Goal: Task Accomplishment & Management: Manage account settings

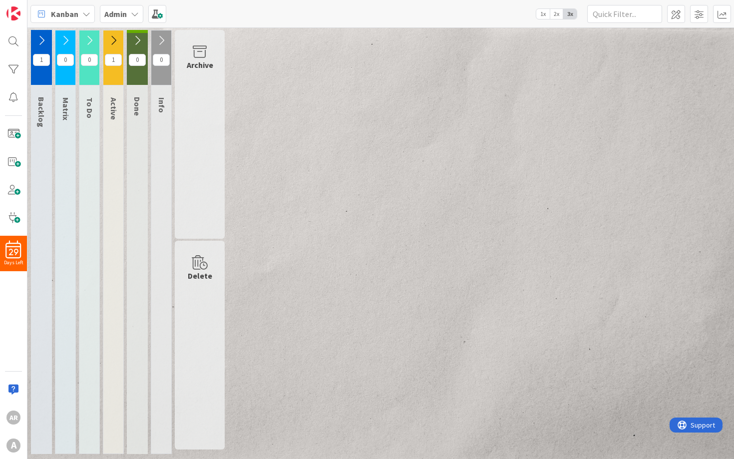
click at [38, 40] on icon at bounding box center [41, 40] width 11 height 11
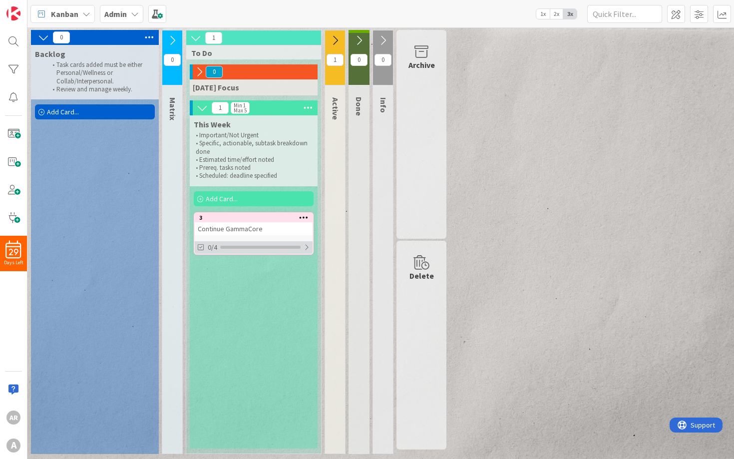
click at [308, 251] on div at bounding box center [307, 247] width 6 height 8
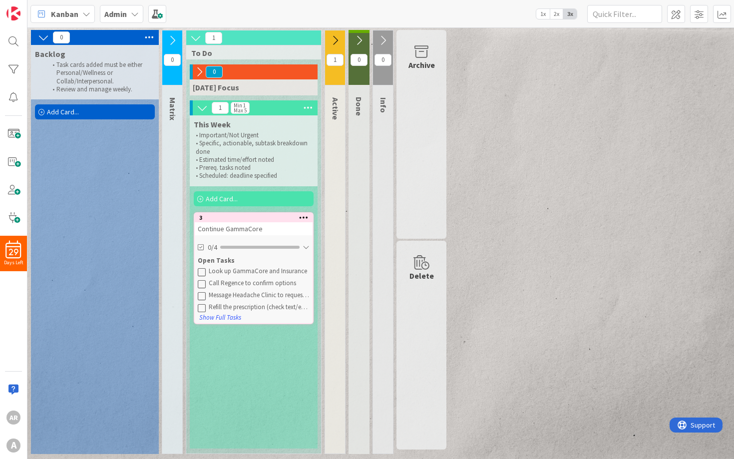
click at [303, 221] on icon at bounding box center [303, 217] width 9 height 7
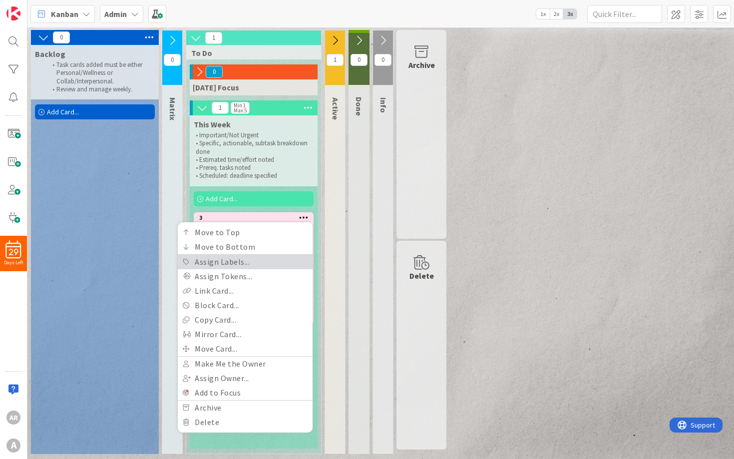
click at [273, 268] on link "Assign Labels..." at bounding box center [245, 262] width 135 height 14
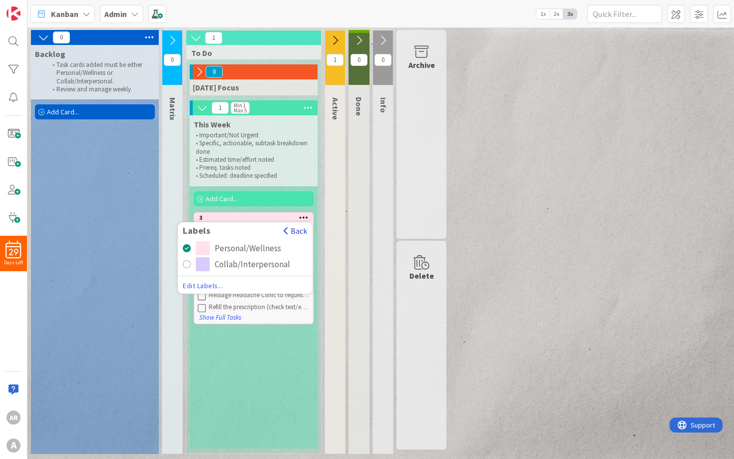
click at [288, 231] on button "Back" at bounding box center [295, 230] width 24 height 11
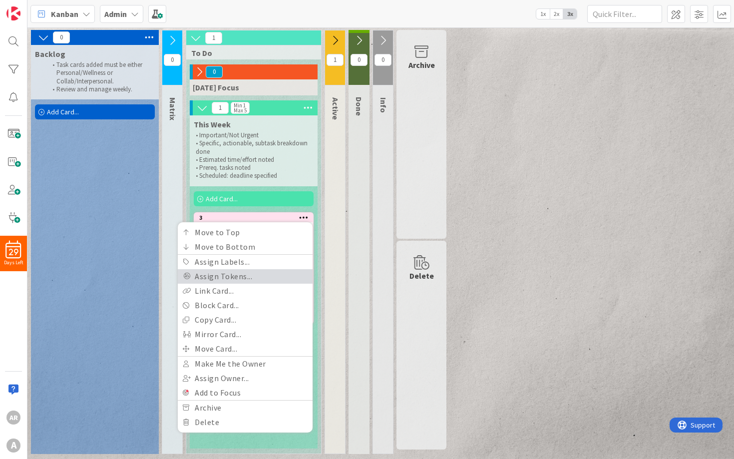
click at [286, 280] on link "Assign Tokens..." at bounding box center [245, 276] width 135 height 14
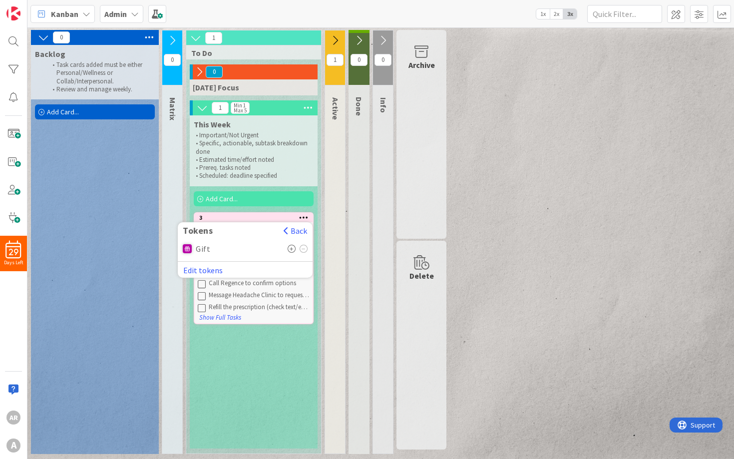
click at [279, 353] on div "This Week • Important/Not Urgent • Specific, actionable, subtask breakdown done…" at bounding box center [254, 281] width 128 height 333
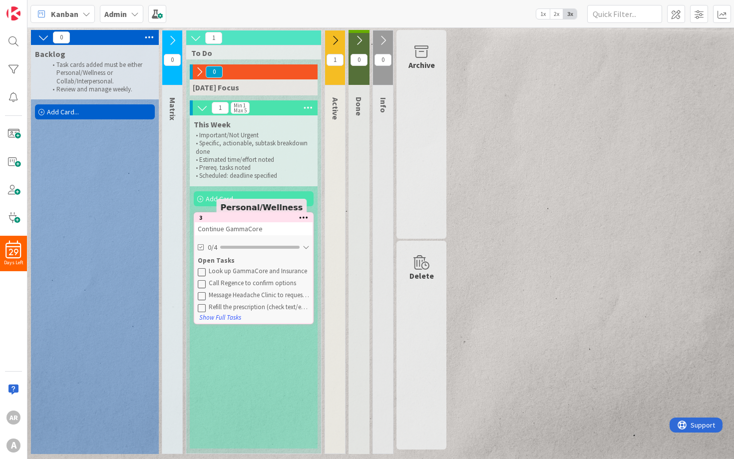
click at [279, 221] on div "3" at bounding box center [255, 217] width 113 height 7
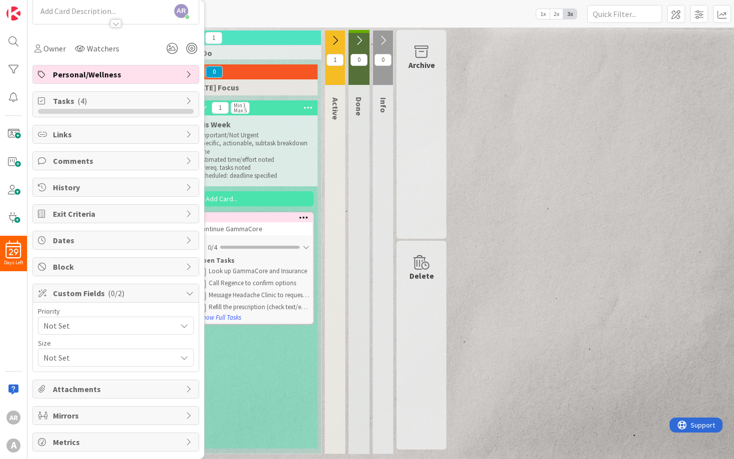
click at [101, 326] on span "Not Set" at bounding box center [107, 326] width 128 height 14
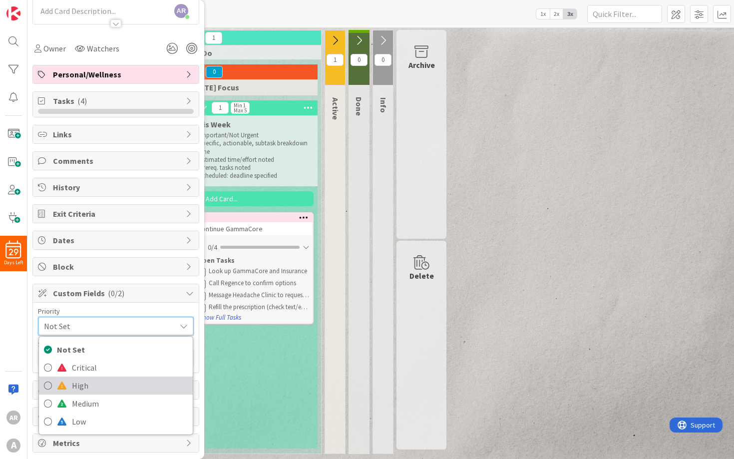
click at [102, 385] on span "High" at bounding box center [130, 385] width 116 height 15
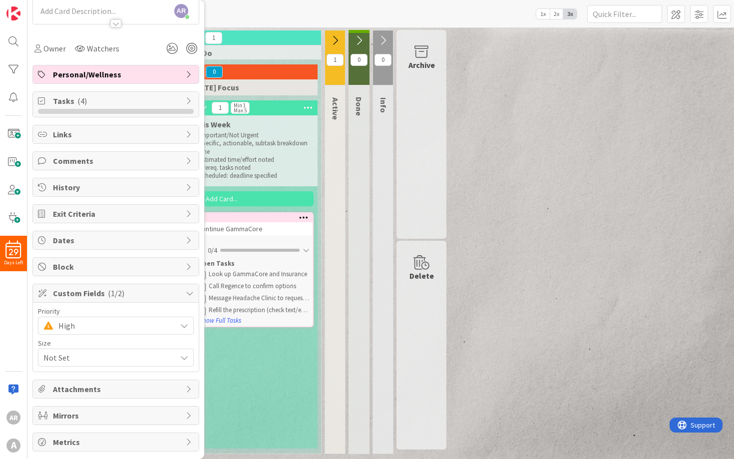
click at [95, 361] on span "Not Set" at bounding box center [107, 358] width 128 height 14
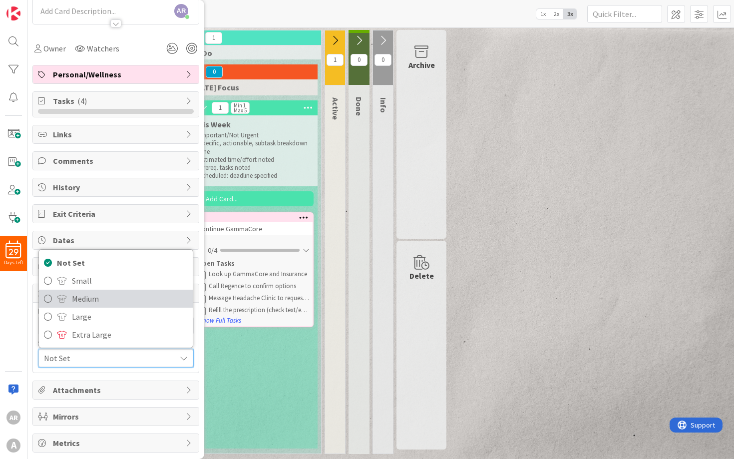
click at [85, 303] on span "Medium" at bounding box center [130, 298] width 116 height 15
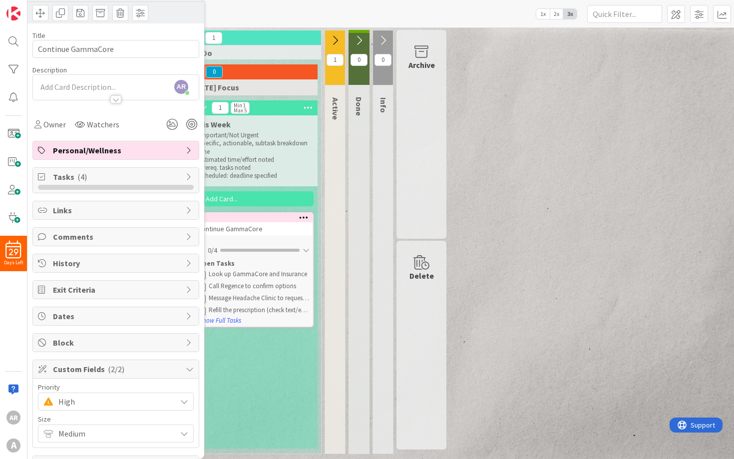
click at [85, 318] on span "Dates" at bounding box center [117, 316] width 128 height 12
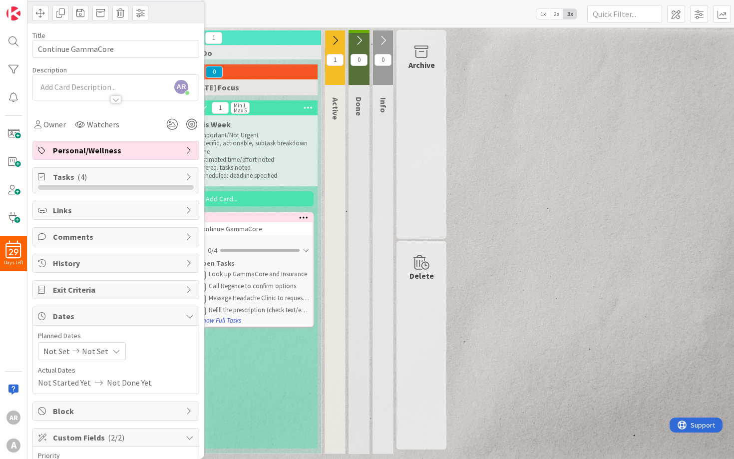
click at [64, 352] on span "Not Set" at bounding box center [56, 351] width 26 height 12
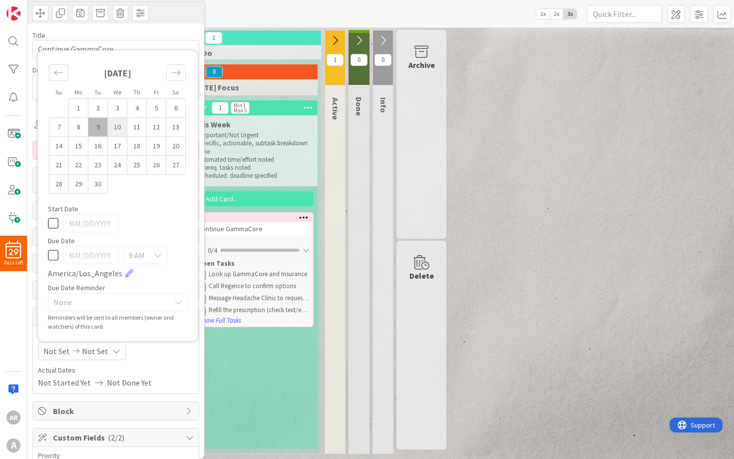
click at [115, 121] on td "10" at bounding box center [117, 127] width 19 height 19
type input "[DATE]"
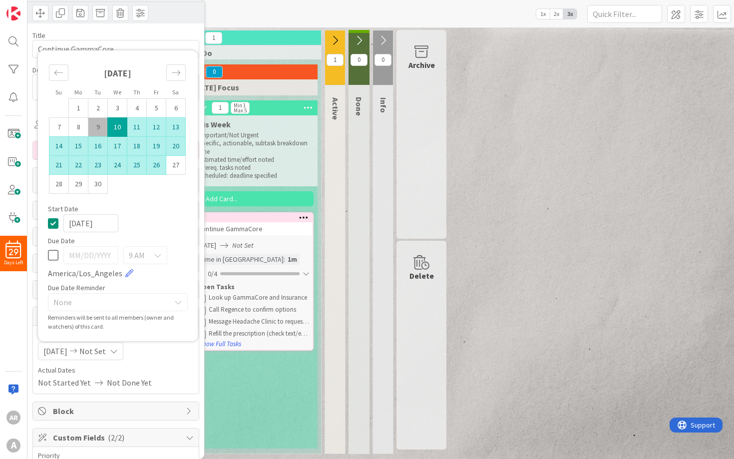
click at [158, 162] on td "26" at bounding box center [156, 165] width 19 height 19
type input "[DATE]"
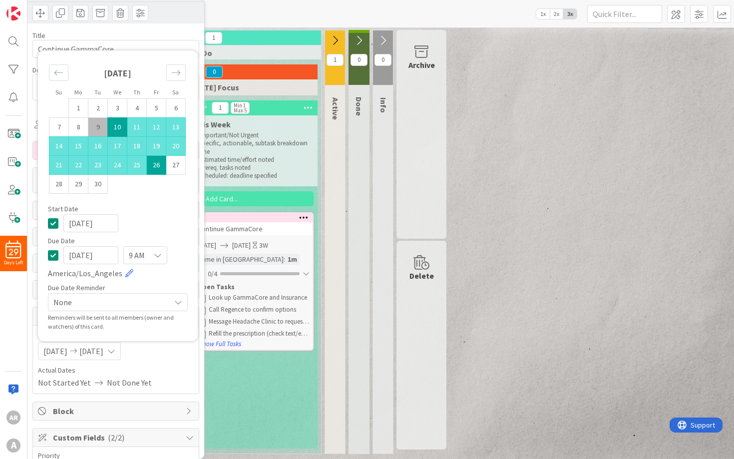
click at [146, 303] on span "None" at bounding box center [109, 302] width 112 height 14
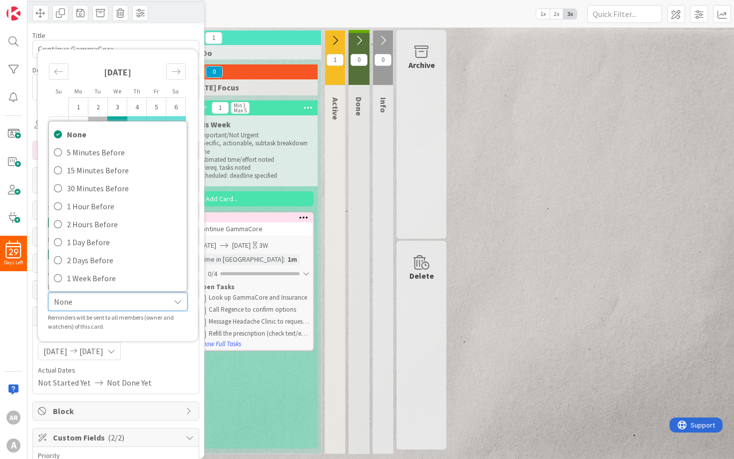
click at [145, 302] on span "None" at bounding box center [109, 302] width 111 height 14
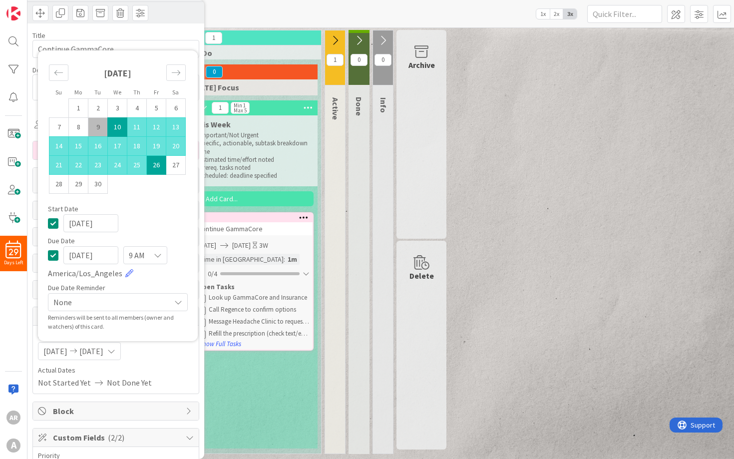
click at [145, 302] on span "None" at bounding box center [109, 302] width 112 height 14
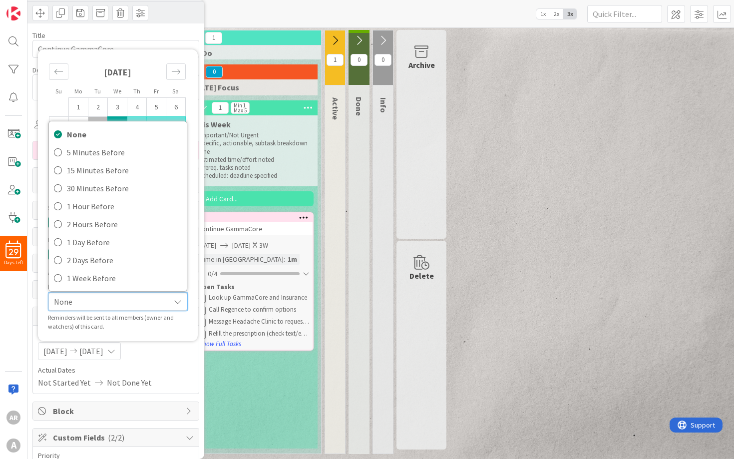
click at [145, 302] on span "None" at bounding box center [109, 302] width 111 height 14
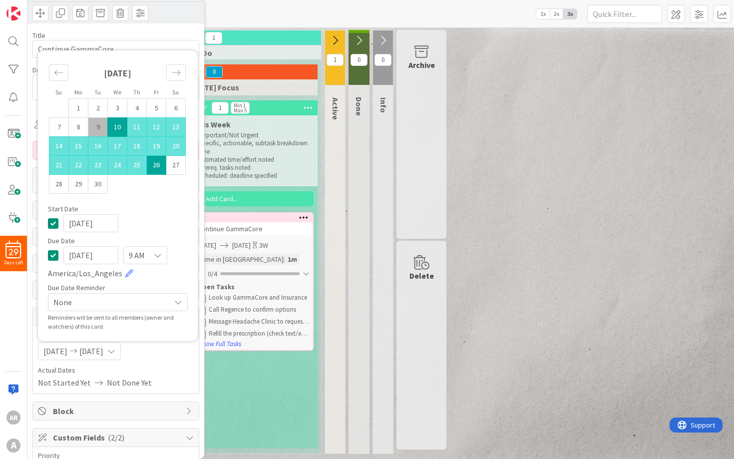
click at [145, 302] on span "None" at bounding box center [109, 302] width 112 height 14
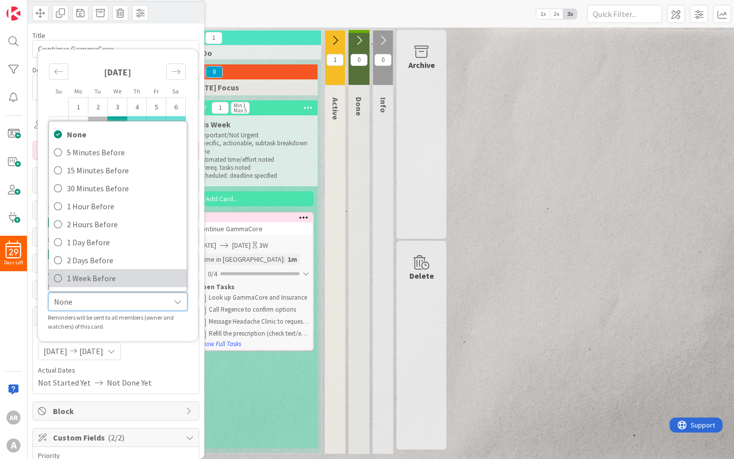
click at [126, 279] on span "1 Week Before" at bounding box center [124, 278] width 115 height 15
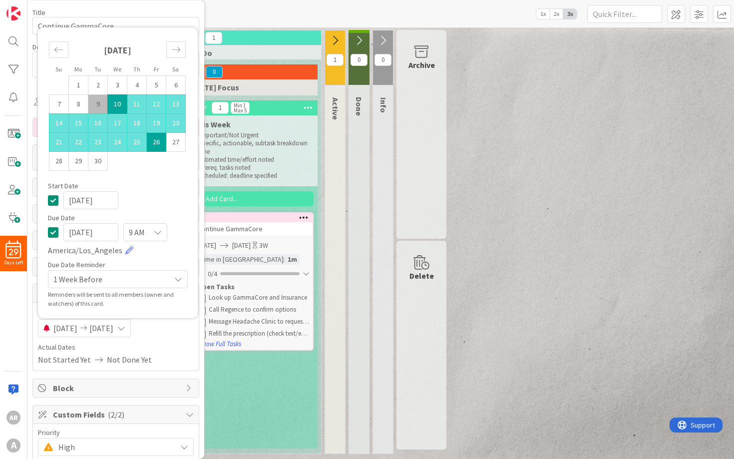
scroll to position [71, 0]
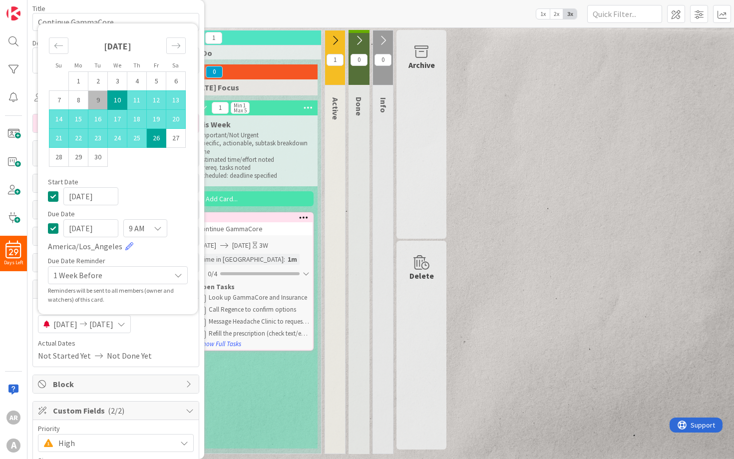
click at [163, 325] on div "[DATE] [DATE] Su Mo Tu We Th Fr Sa [DATE] 1 2 3 4 5 6 7 8 9 10 11 12 13 14 15 1…" at bounding box center [116, 324] width 156 height 18
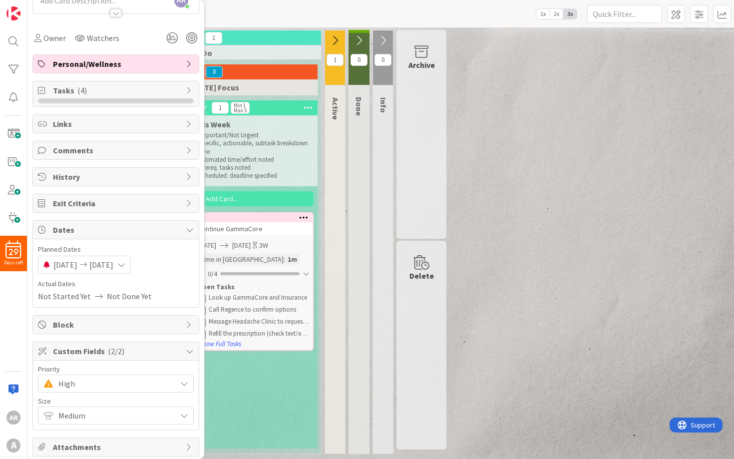
scroll to position [135, 0]
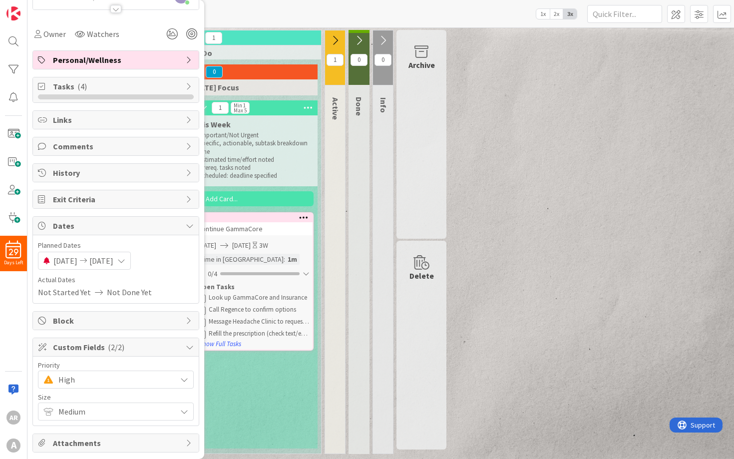
click at [163, 319] on span "Block" at bounding box center [117, 321] width 128 height 12
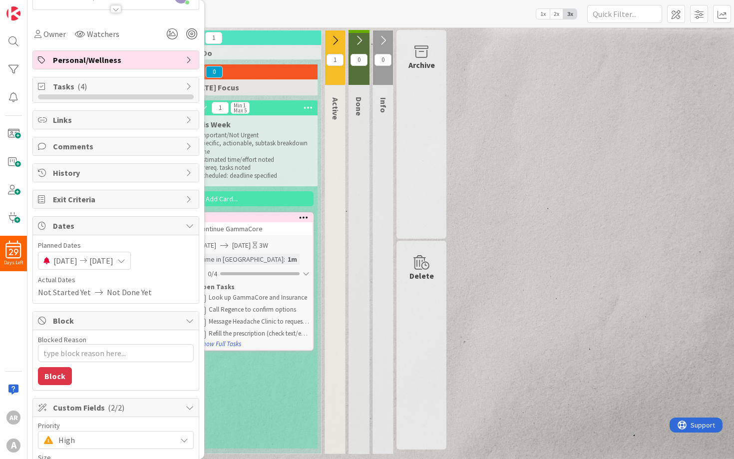
type textarea "x"
click at [163, 319] on span "Block" at bounding box center [117, 321] width 128 height 12
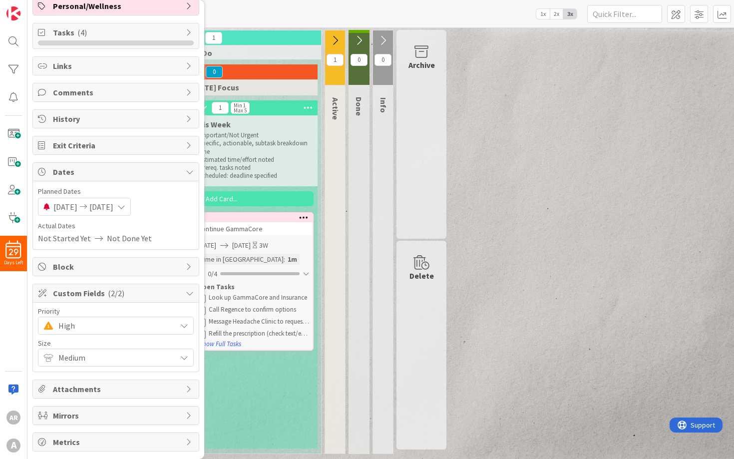
scroll to position [189, 0]
click at [155, 296] on span "Custom Fields ( 2/2 )" at bounding box center [117, 293] width 128 height 12
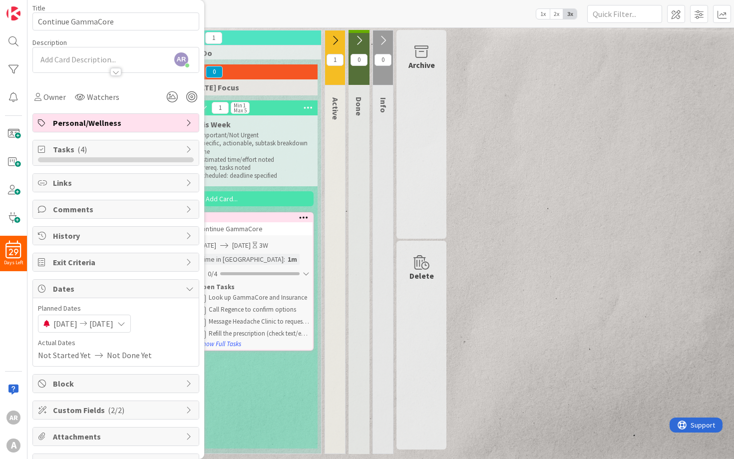
scroll to position [47, 0]
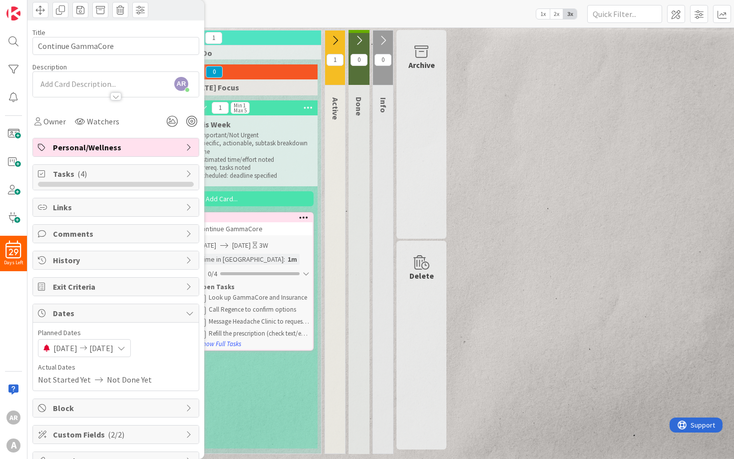
click at [149, 313] on span "Dates" at bounding box center [117, 313] width 128 height 12
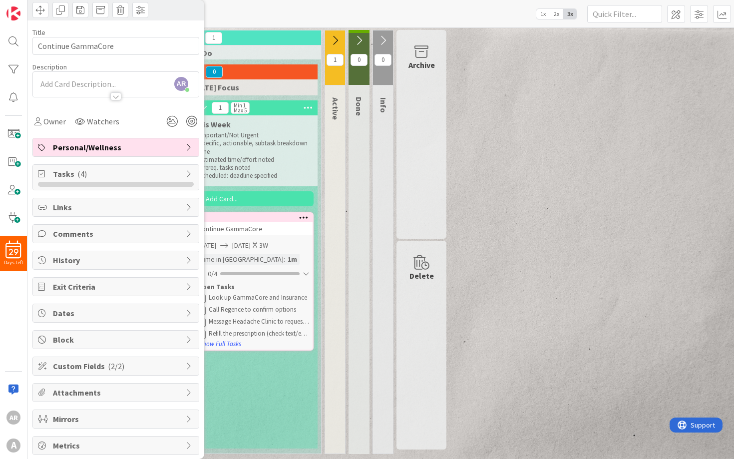
click at [137, 287] on span "Exit Criteria" at bounding box center [117, 287] width 128 height 12
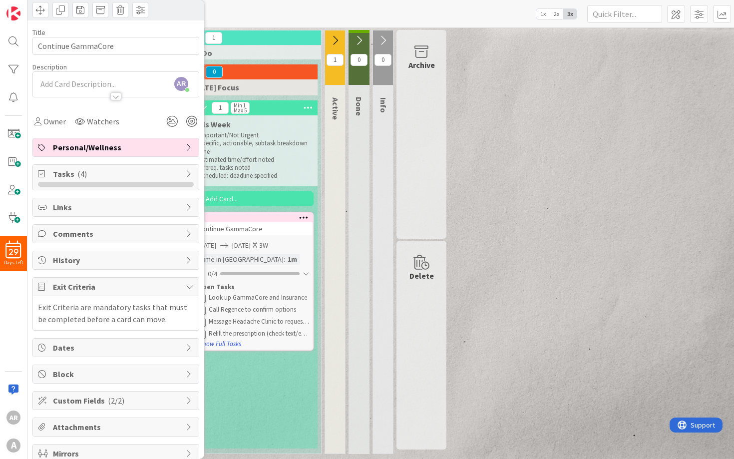
click at [137, 288] on span "Exit Criteria" at bounding box center [117, 287] width 128 height 12
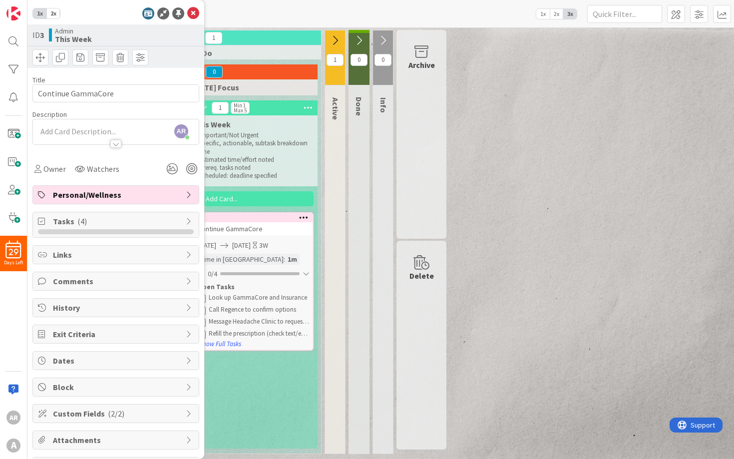
scroll to position [0, 0]
click at [191, 13] on icon at bounding box center [193, 13] width 12 height 12
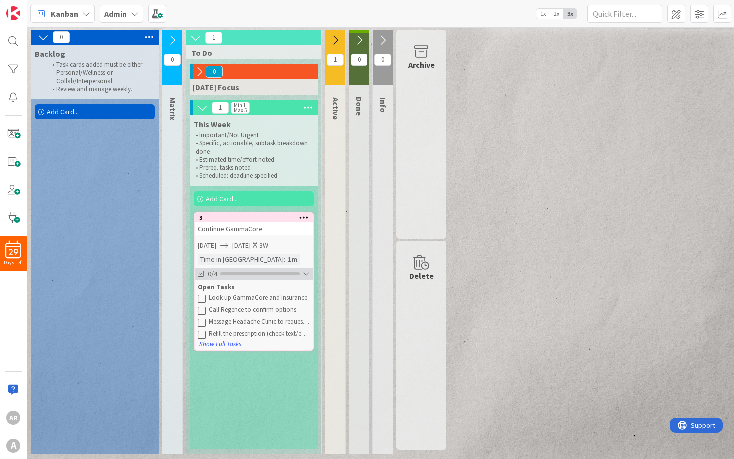
click at [305, 277] on div at bounding box center [306, 274] width 7 height 8
